Goal: Information Seeking & Learning: Learn about a topic

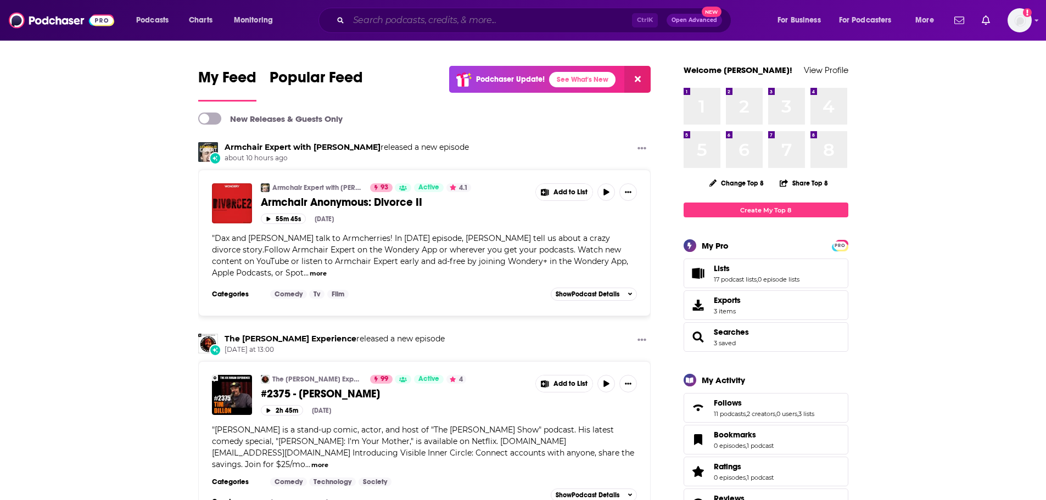
click at [406, 22] on input "Search podcasts, credits, & more..." at bounding box center [490, 21] width 283 height 18
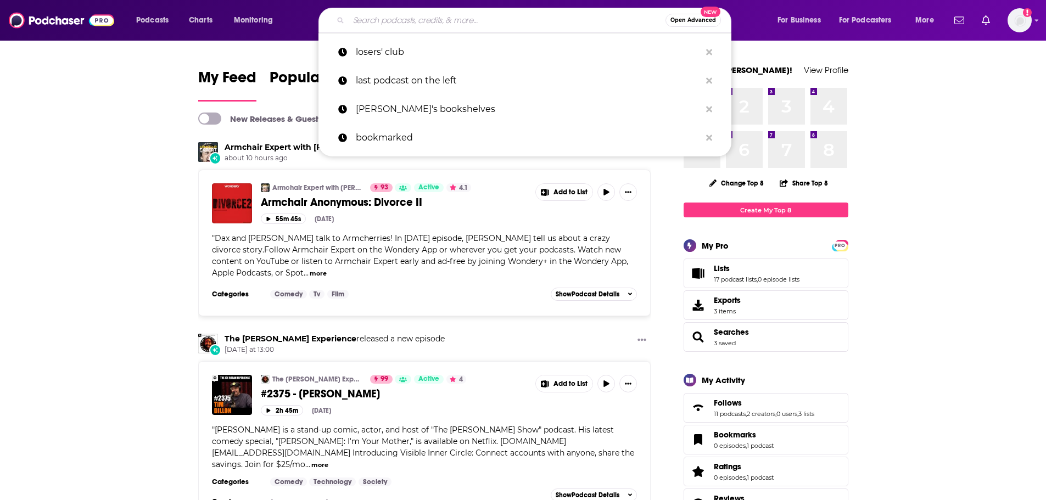
paste input "Longevity Optimization Podcast"
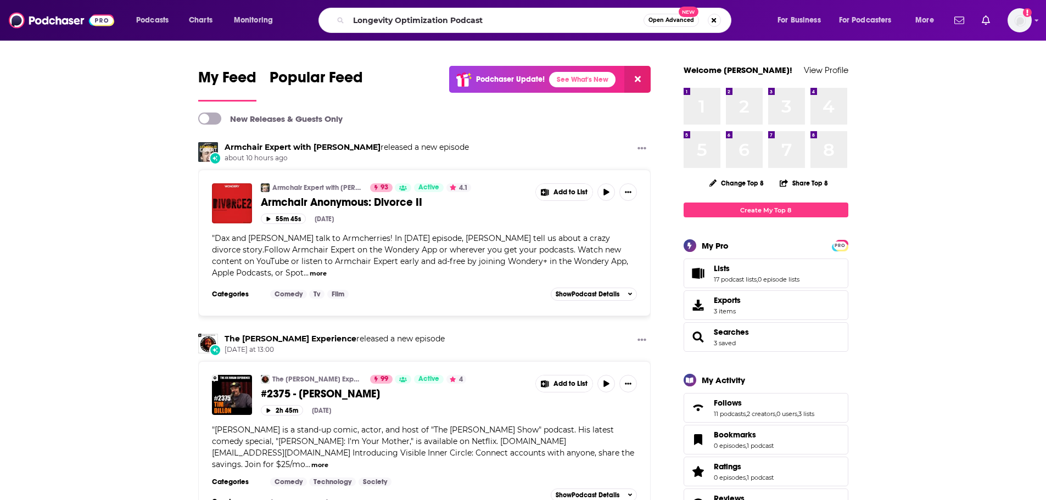
click at [342, 24] on div "Longevity Optimization Podcast Open Advanced New" at bounding box center [524, 20] width 413 height 25
click at [530, 20] on input "Longevity Optimization Podcast" at bounding box center [496, 21] width 295 height 18
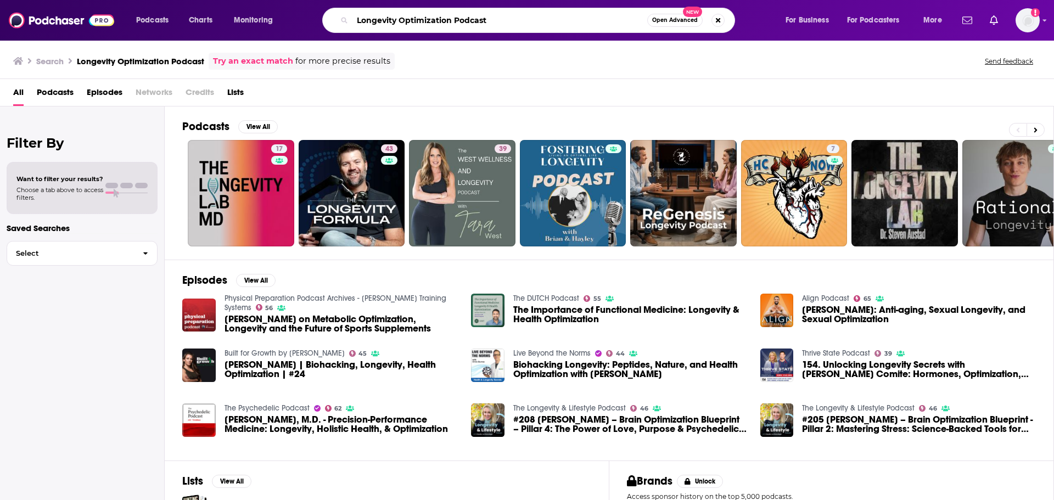
drag, startPoint x: 492, startPoint y: 18, endPoint x: 453, endPoint y: 16, distance: 39.0
click at [453, 16] on input "Longevity Optimization Podcast" at bounding box center [500, 21] width 295 height 18
type input "Longevity Optimization"
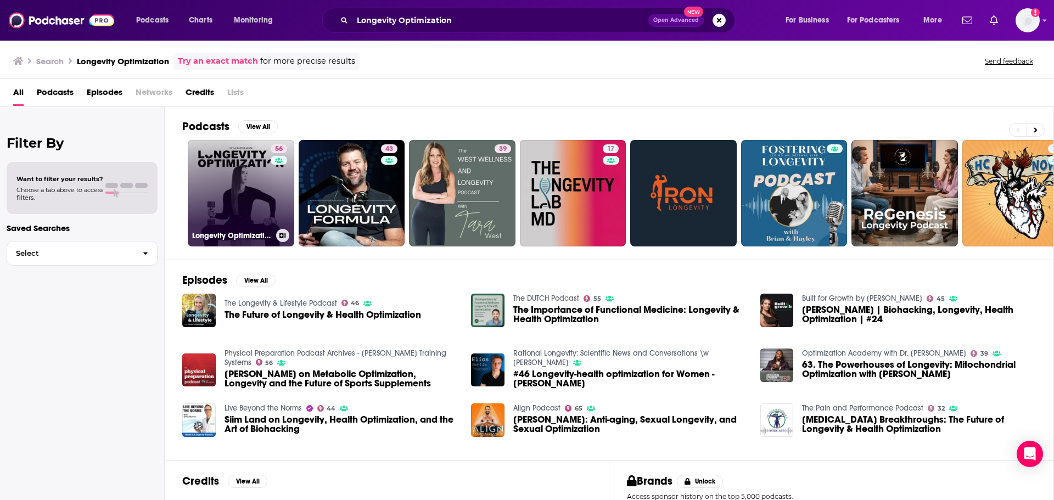
click at [216, 187] on link "56 Longevity Optimization with [PERSON_NAME]" at bounding box center [241, 193] width 107 height 107
